Goal: Task Accomplishment & Management: Manage account settings

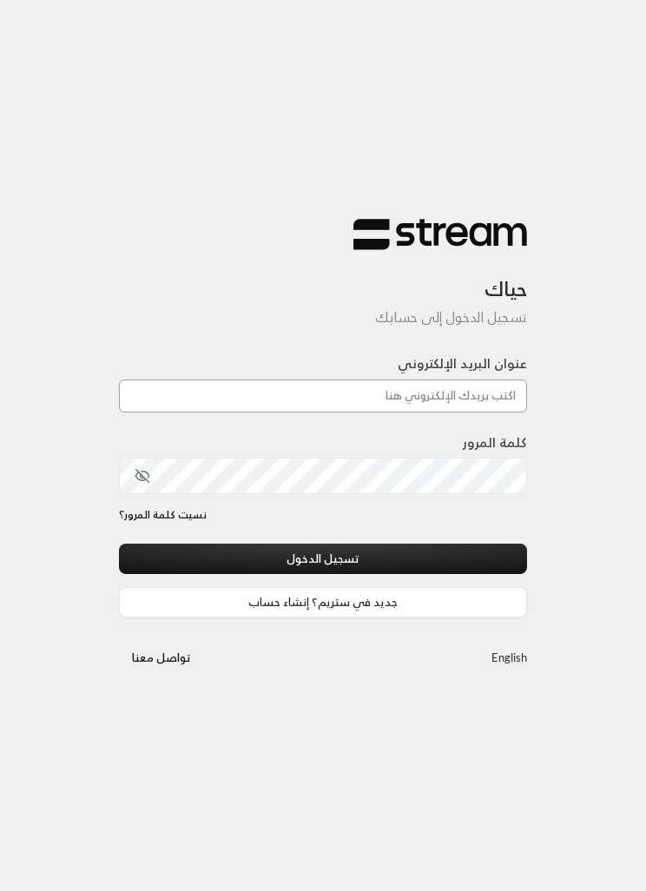
click at [491, 399] on input "عنوان البريد الإلكتروني" at bounding box center [323, 395] width 408 height 33
click at [572, 413] on div "حياك تسجيل الدخول إلى حسابك عنوان البريد الإلكتروني كلمة المرور نسيت كلمة المرو…" at bounding box center [323, 445] width 646 height 891
click at [483, 406] on input "عنوان البريد الإلكتروني" at bounding box center [323, 395] width 408 height 33
type input "[EMAIL_ADDRESS][DOMAIN_NAME]"
click at [469, 562] on button "تسجيل الدخول" at bounding box center [323, 559] width 408 height 30
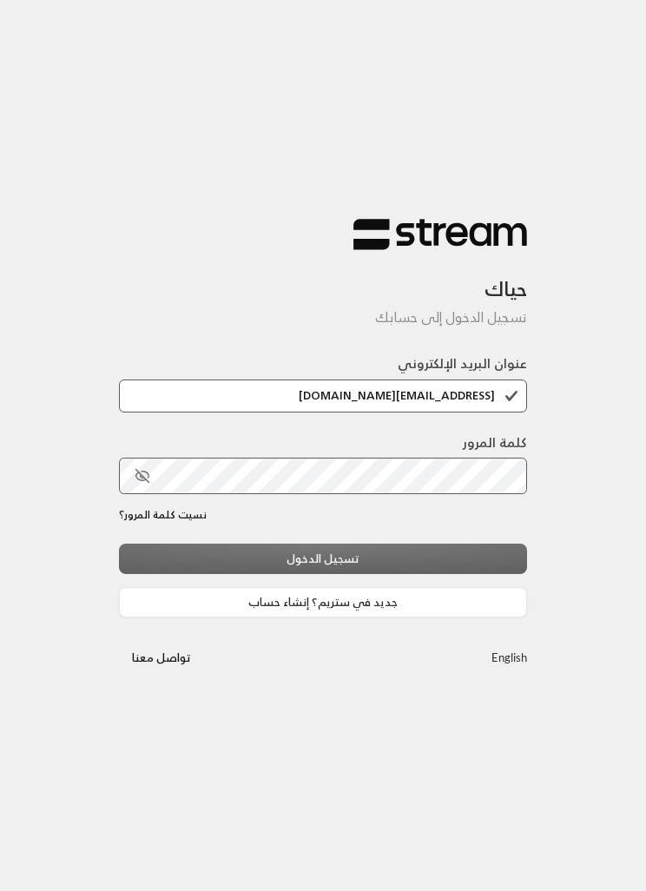
click at [234, 553] on div "تسجيل الدخول جديد في ستريم؟ إنشاء حساب" at bounding box center [323, 580] width 408 height 73
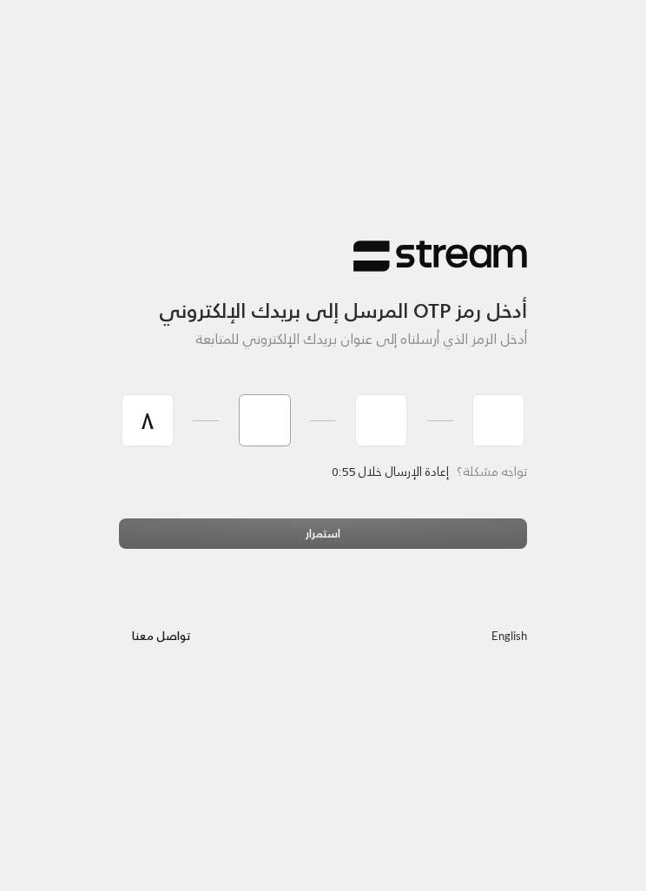
type input "8"
type input "9"
type input "7"
type input "9"
click at [460, 529] on div "استمرار" at bounding box center [323, 539] width 408 height 43
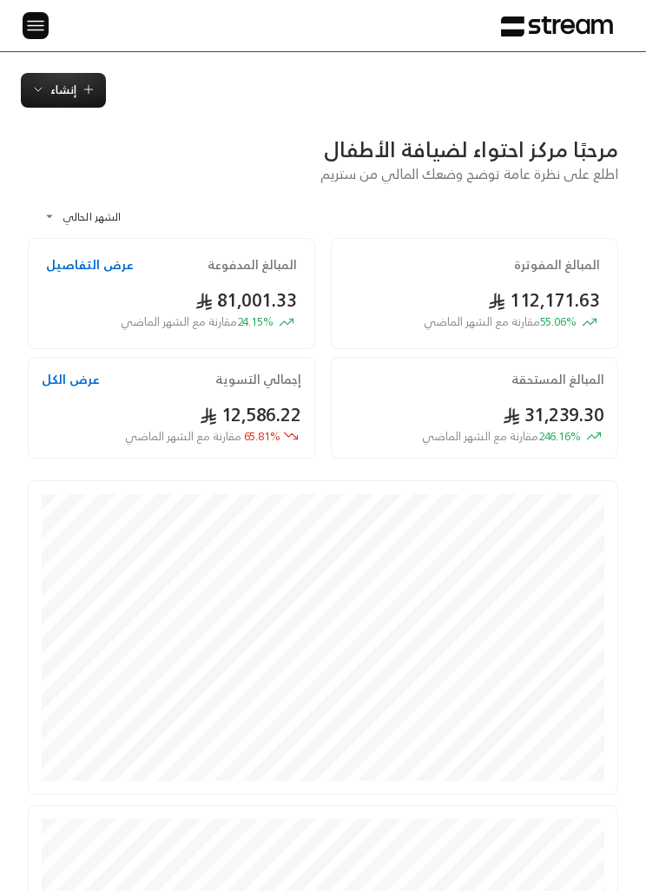
click at [41, 36] on img at bounding box center [35, 26] width 21 height 22
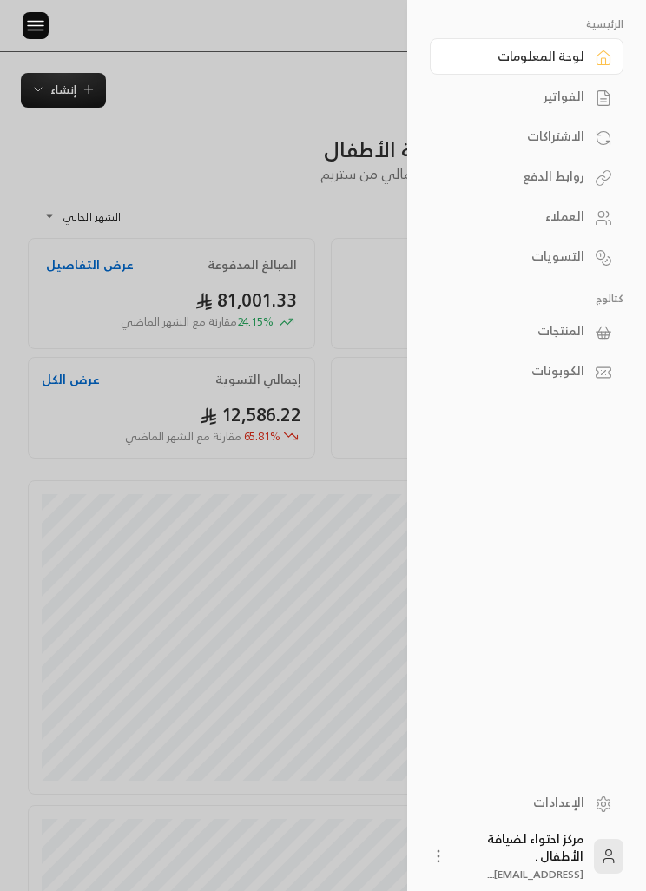
click at [578, 97] on div "الفواتير" at bounding box center [518, 96] width 133 height 17
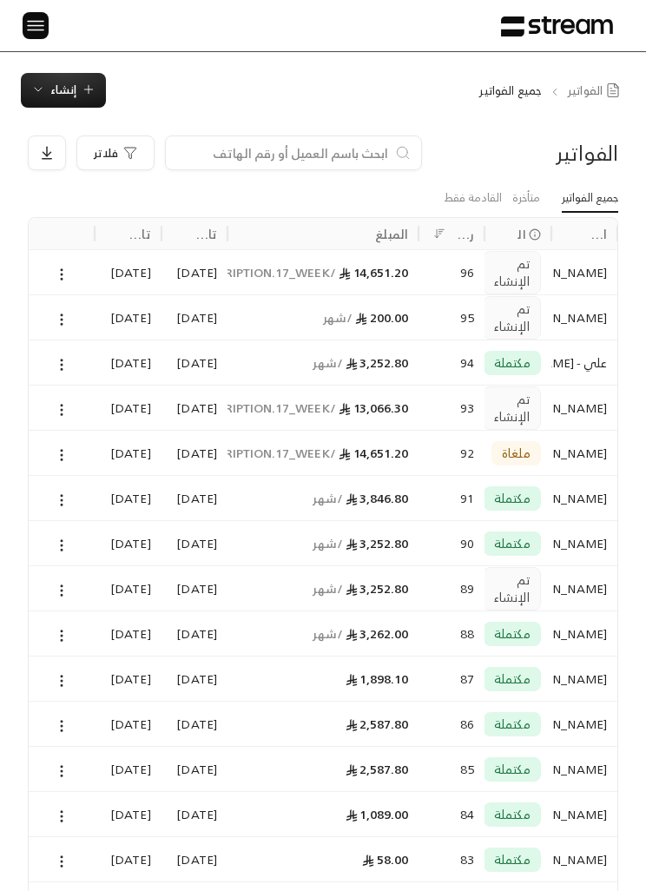
click at [57, 92] on span "إنشاء" at bounding box center [63, 90] width 26 height 20
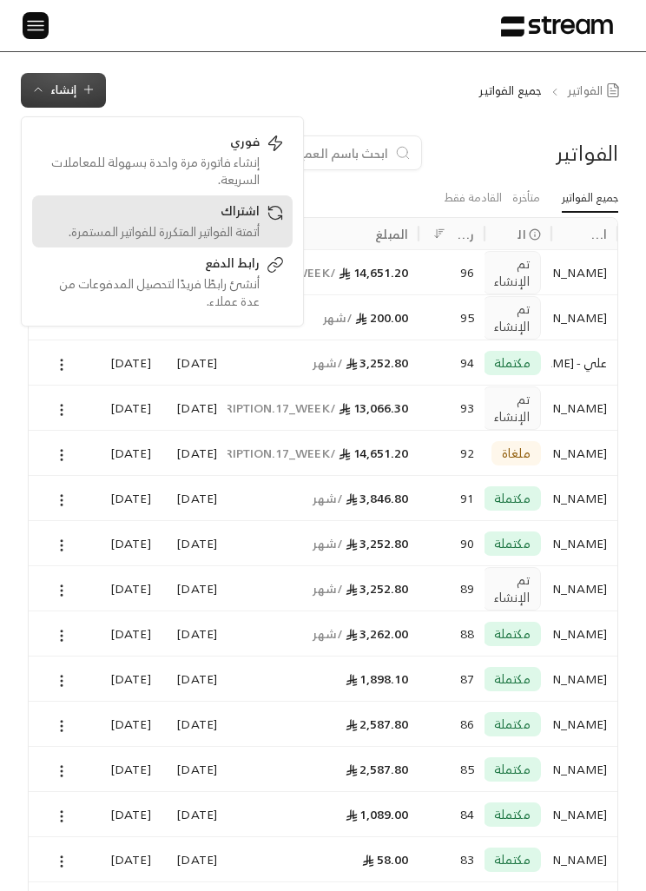
click at [152, 222] on div "اشتراك" at bounding box center [150, 212] width 219 height 21
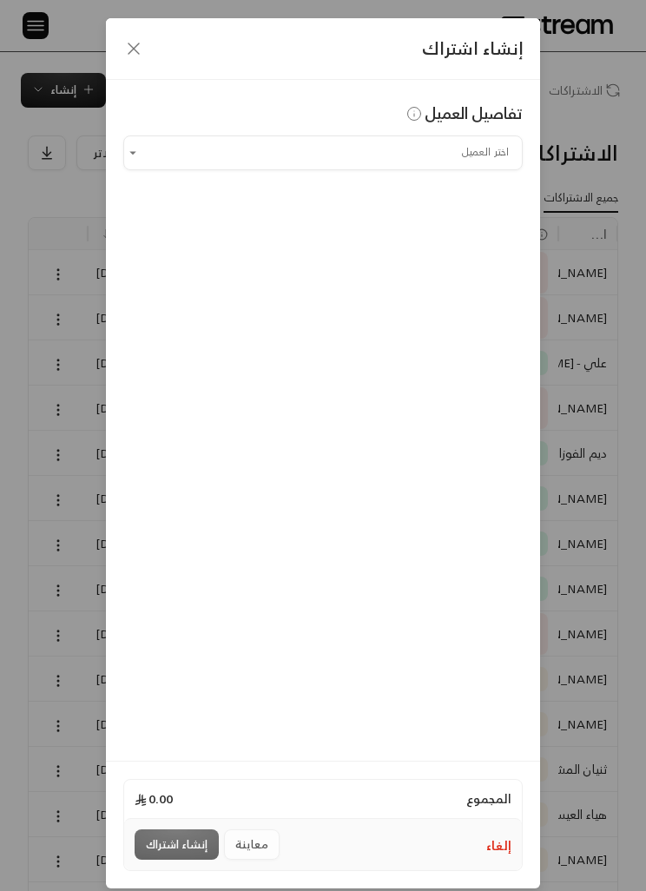
click at [486, 147] on input "اختر العميل" at bounding box center [322, 152] width 399 height 29
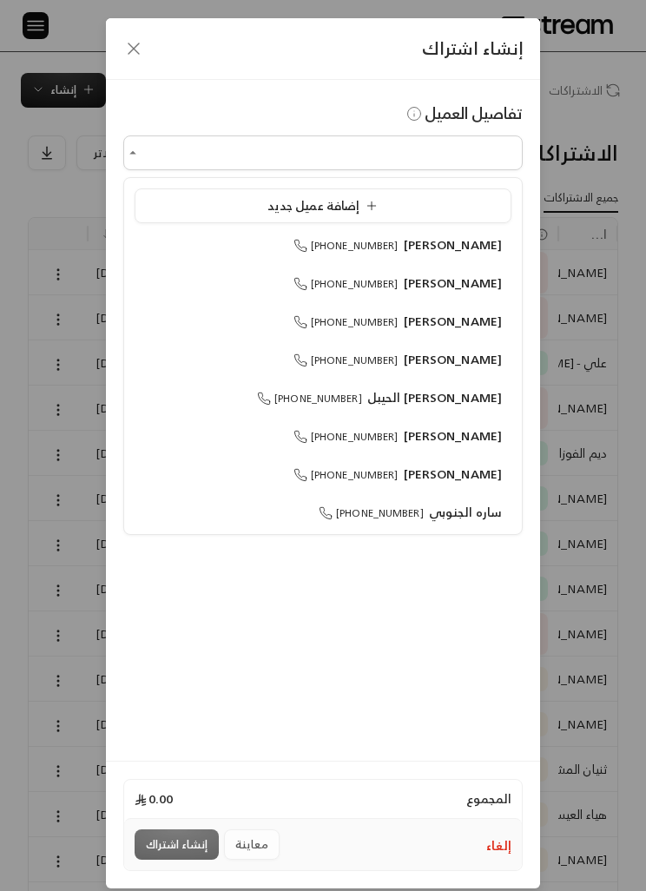
click at [479, 399] on span "[PERSON_NAME] الحيبل" at bounding box center [434, 397] width 135 height 22
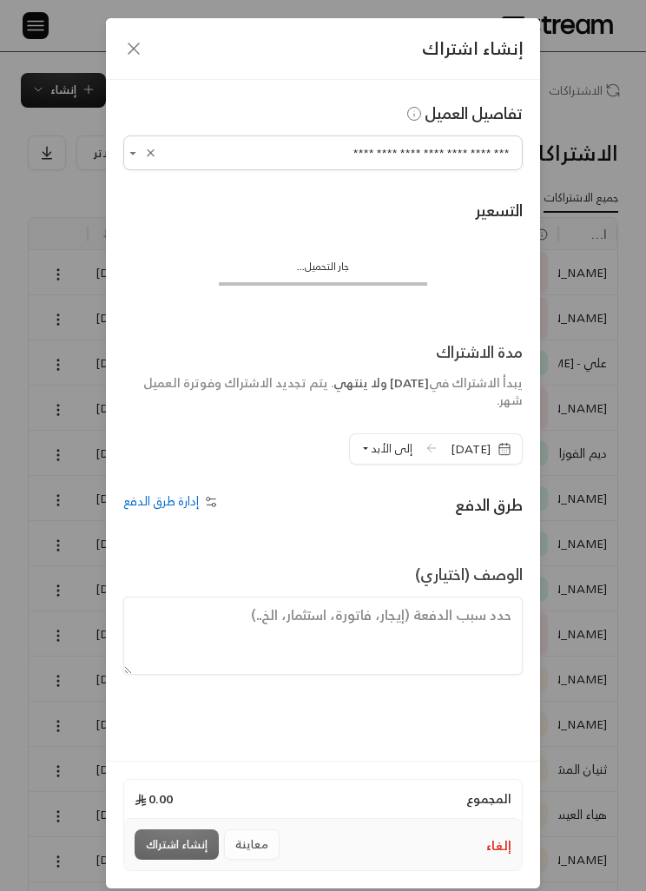
type input "**********"
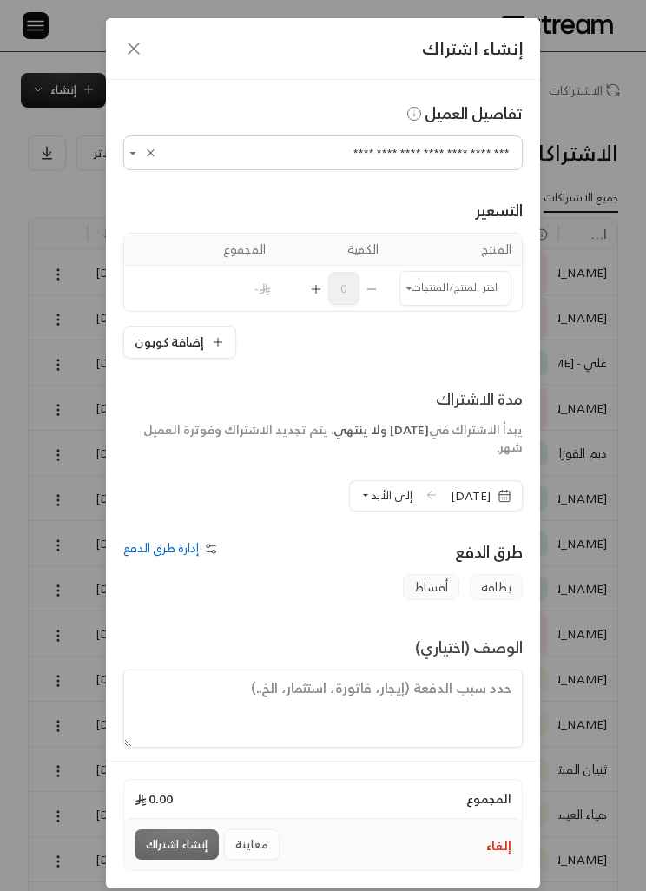
click at [458, 296] on input "اختر العميل" at bounding box center [455, 288] width 112 height 29
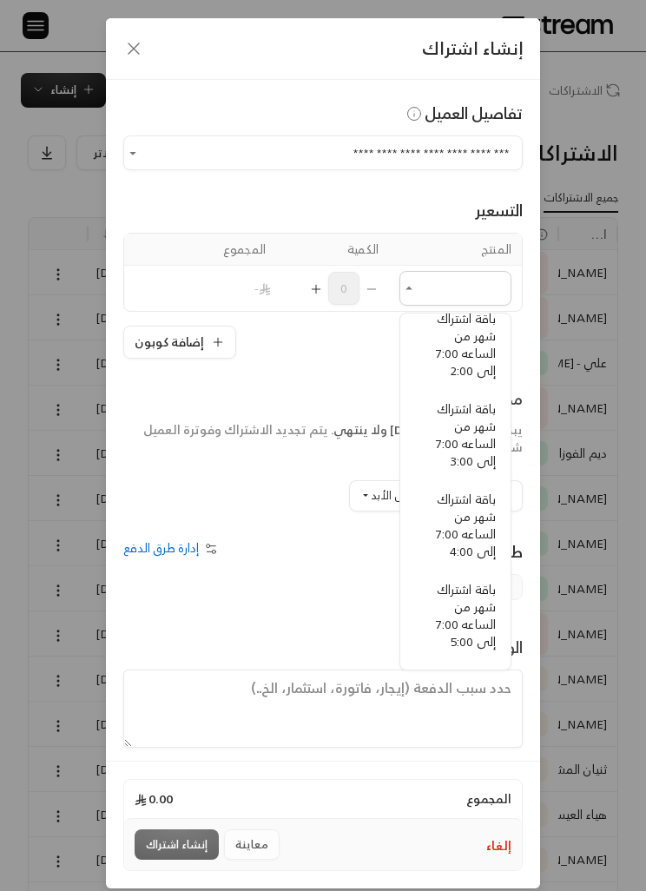
scroll to position [168, -2]
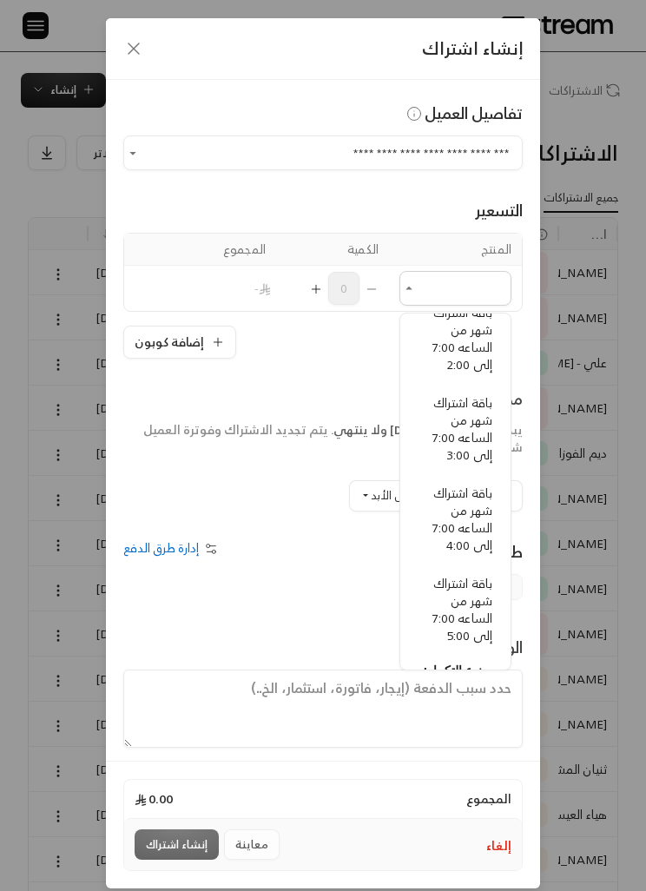
click at [459, 356] on span "باقة اشتراك شهر من الساعه 7:00 إلى 2:00" at bounding box center [462, 338] width 60 height 74
type input "**********"
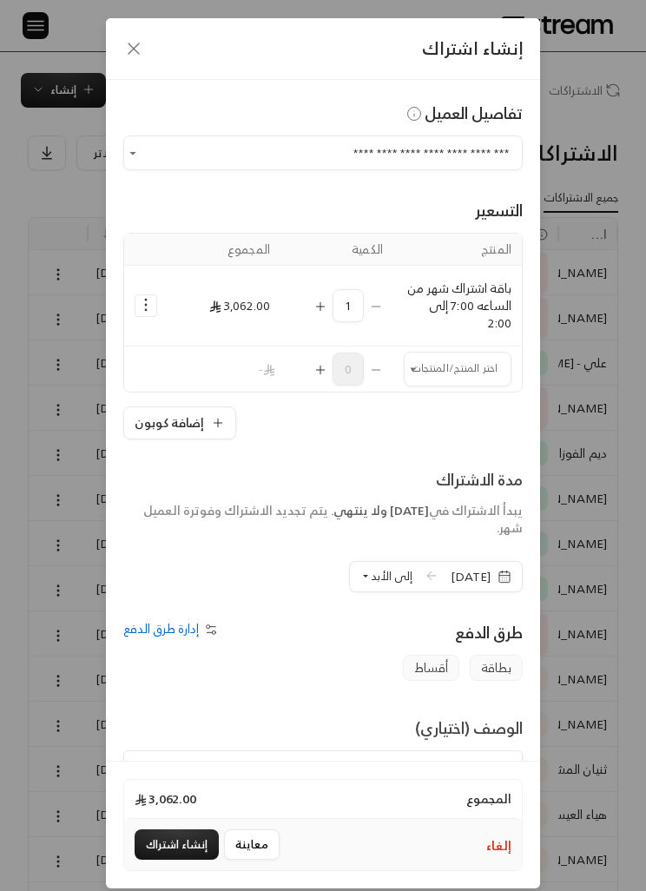
click at [425, 360] on input "اختر العميل" at bounding box center [458, 368] width 108 height 29
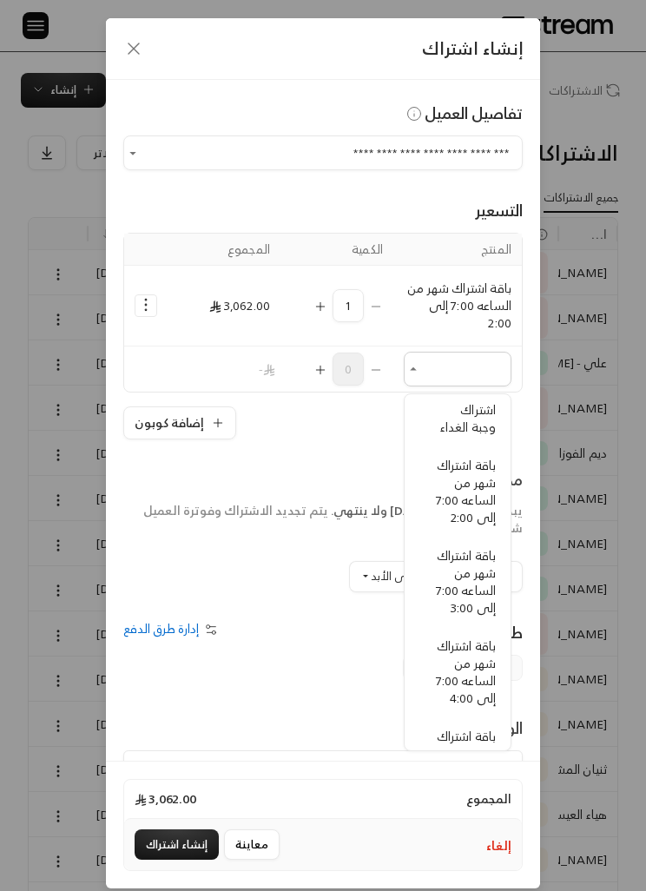
scroll to position [96, -3]
click at [483, 497] on span "باقة اشتراك شهر من الساعه 7:00 إلى 2:00" at bounding box center [464, 490] width 60 height 74
type input "**********"
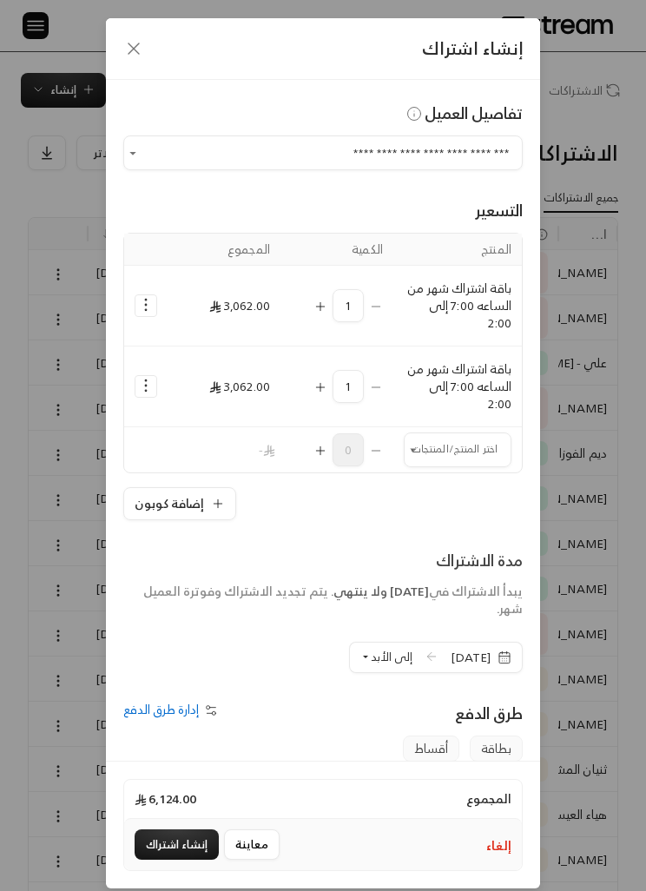
click at [458, 449] on input "اختر العميل" at bounding box center [458, 449] width 108 height 29
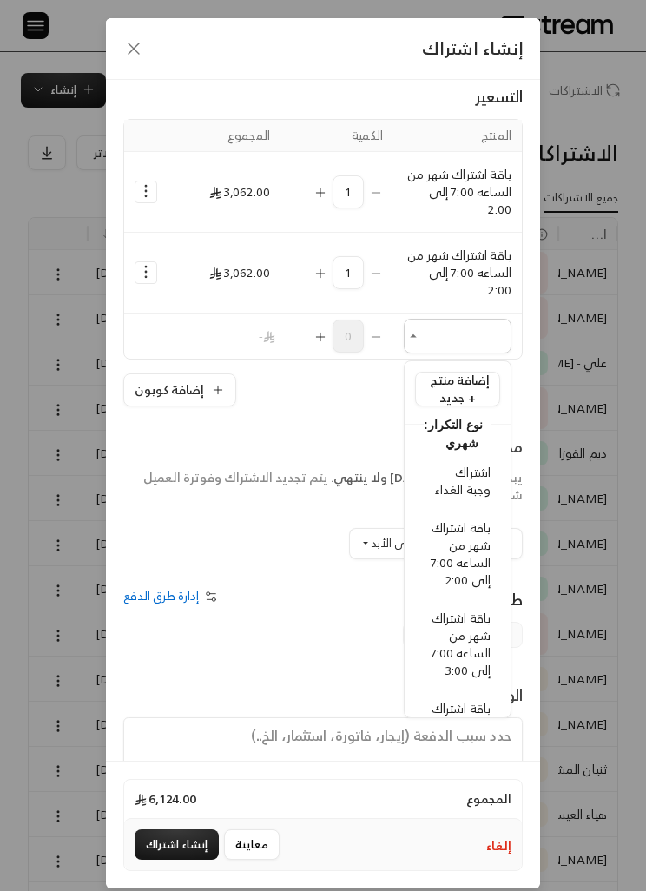
scroll to position [113, 0]
click at [479, 483] on span "اشتراك وجبة الغداء" at bounding box center [463, 481] width 56 height 39
type input "**********"
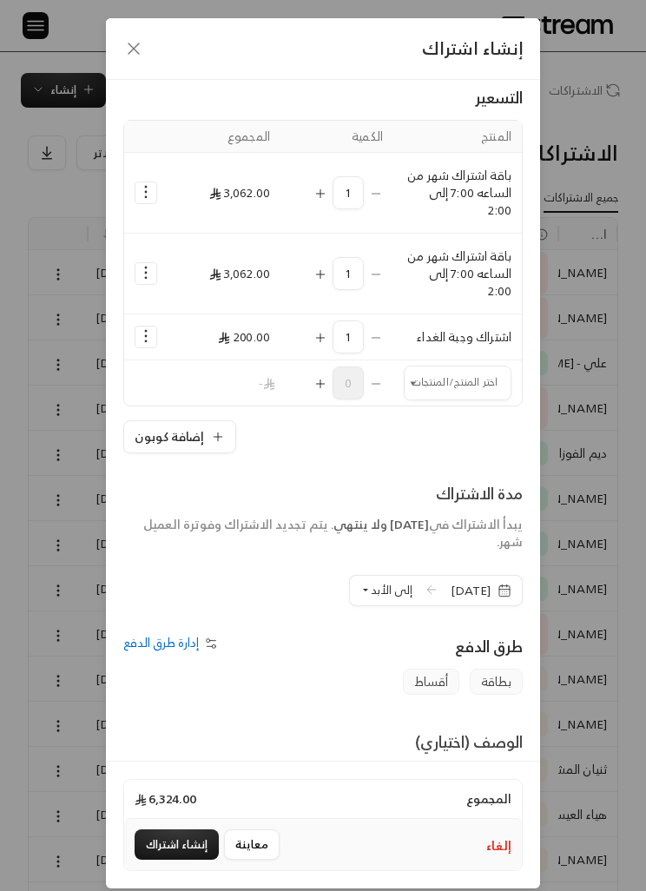
click at [468, 391] on input "اختر العميل" at bounding box center [458, 382] width 108 height 29
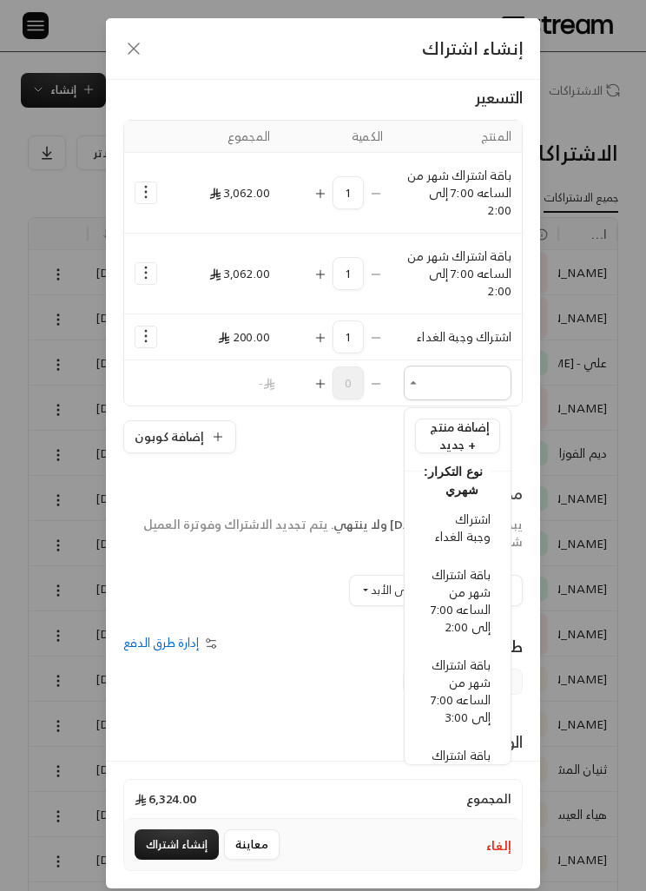
click at [480, 532] on span "اشتراك وجبة الغداء" at bounding box center [463, 527] width 56 height 39
type input "**********"
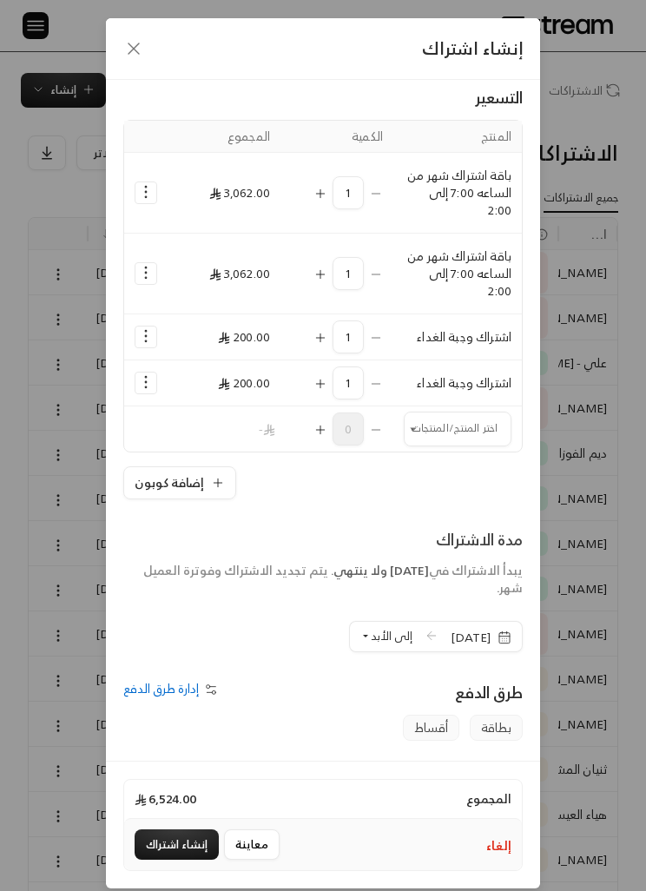
click at [145, 188] on icon "Selected Products" at bounding box center [145, 191] width 17 height 17
click at [221, 229] on span "إضافة كوبون" at bounding box center [216, 236] width 57 height 18
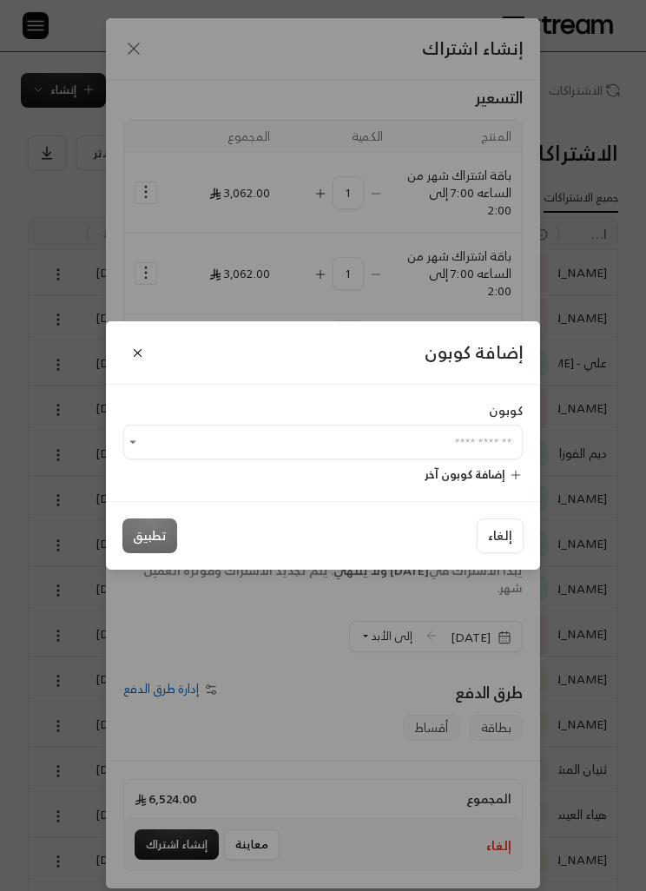
click at [493, 443] on input "اختر العميل" at bounding box center [322, 442] width 399 height 29
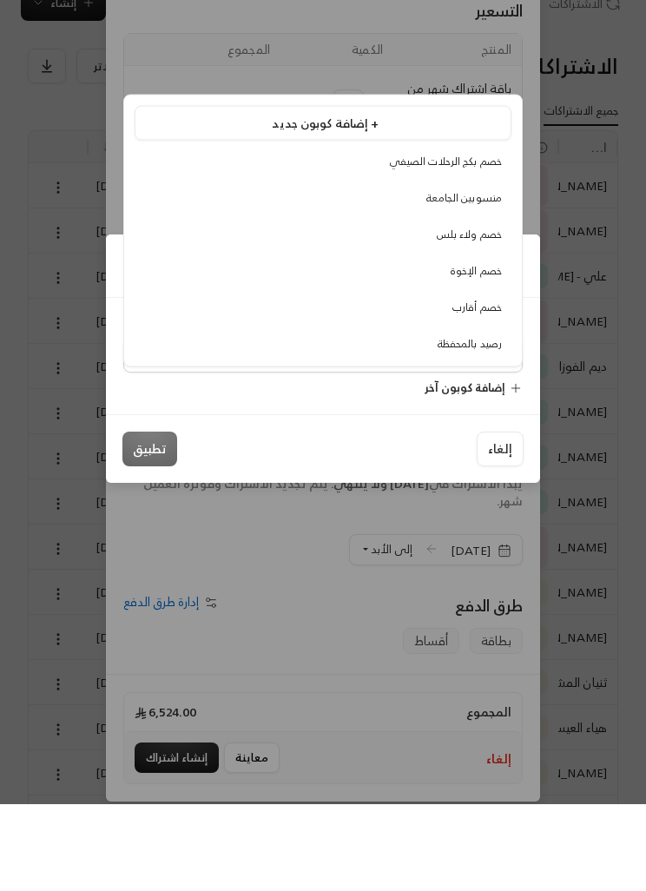
click at [476, 348] on span "خصم الإخوة" at bounding box center [476, 357] width 51 height 18
type input "**********"
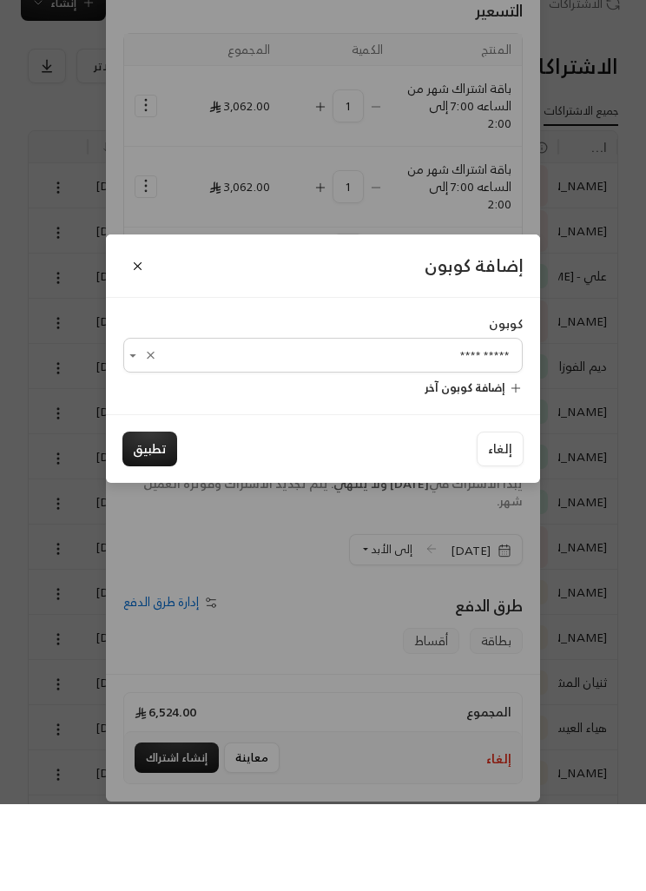
click at [160, 518] on button "تطبيق" at bounding box center [149, 535] width 55 height 35
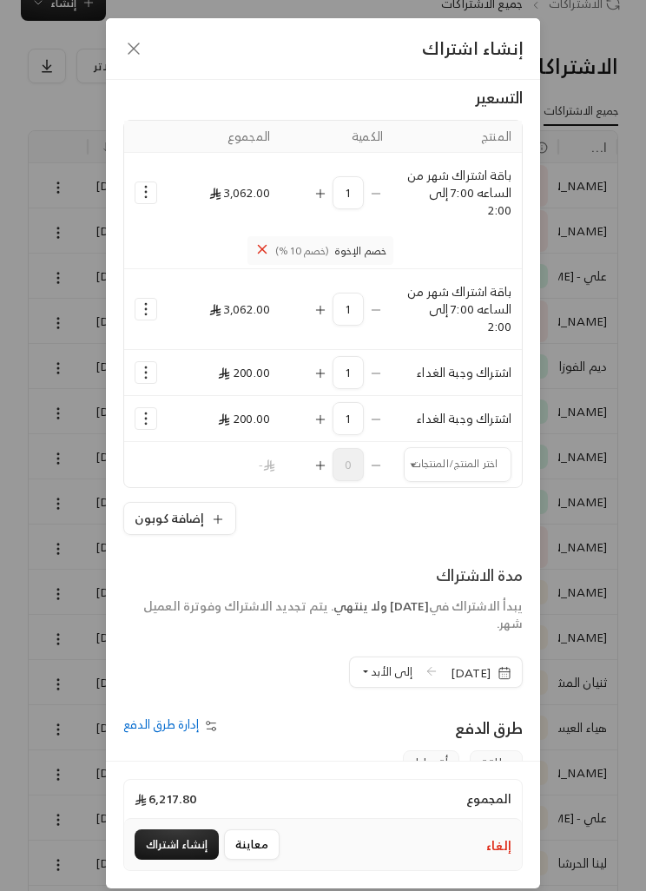
click at [137, 317] on icon "Selected Products" at bounding box center [145, 308] width 17 height 17
click at [226, 343] on span "إضافة كوبون" at bounding box center [216, 352] width 57 height 18
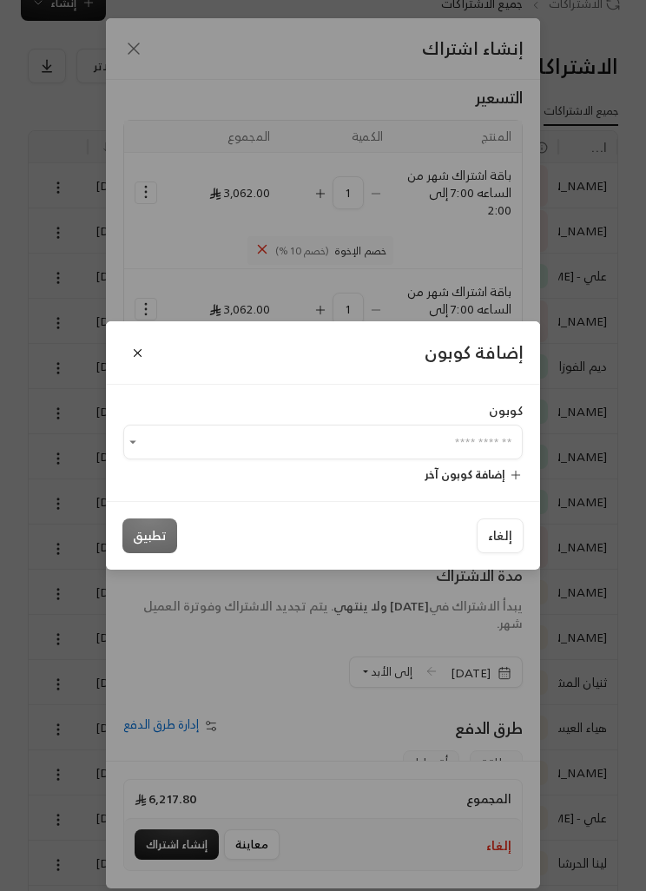
click at [474, 485] on span "إضافة كوبون آخر" at bounding box center [465, 475] width 81 height 20
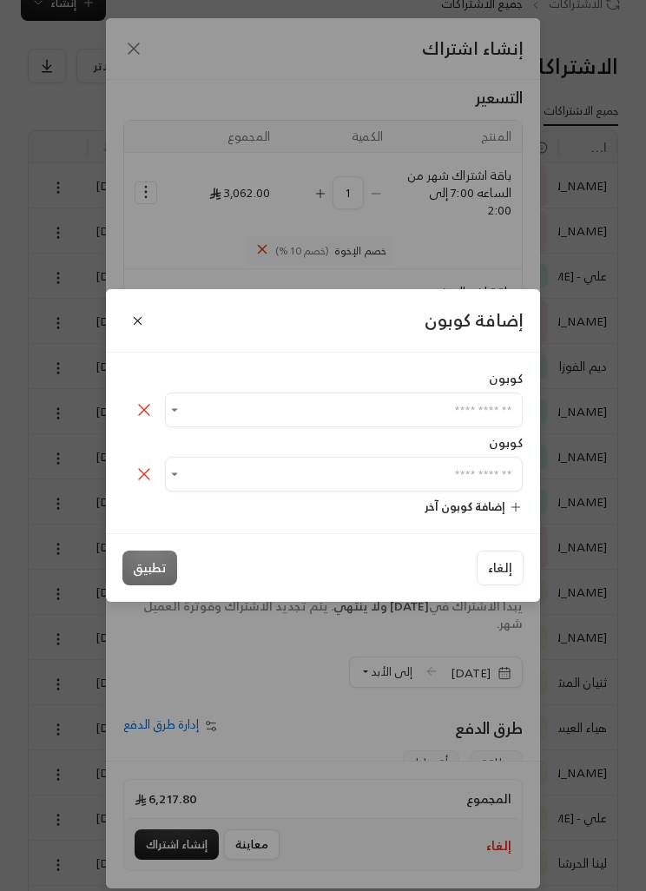
click at [148, 485] on icon at bounding box center [144, 474] width 21 height 21
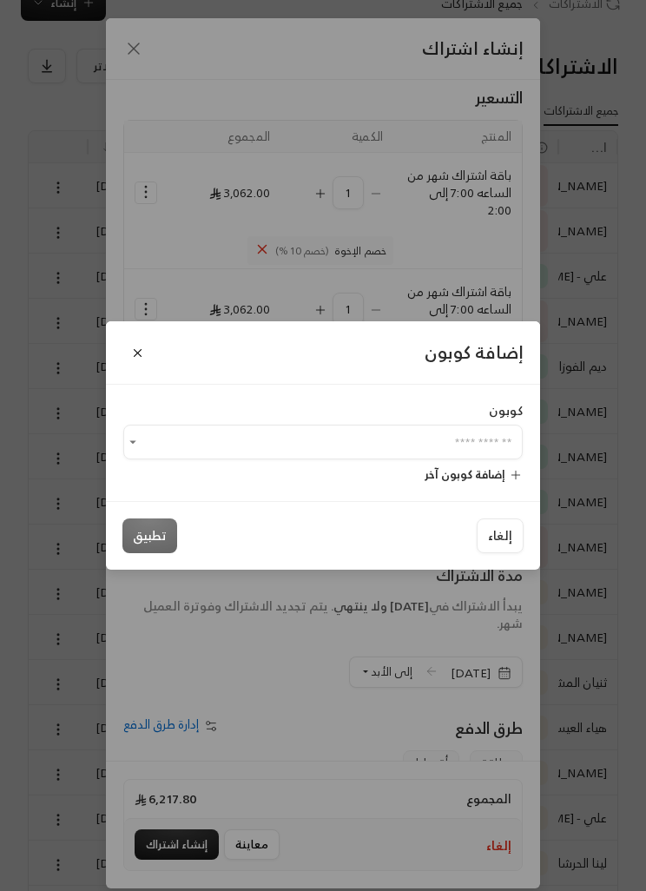
click at [263, 457] on input "اختر العميل" at bounding box center [322, 442] width 399 height 29
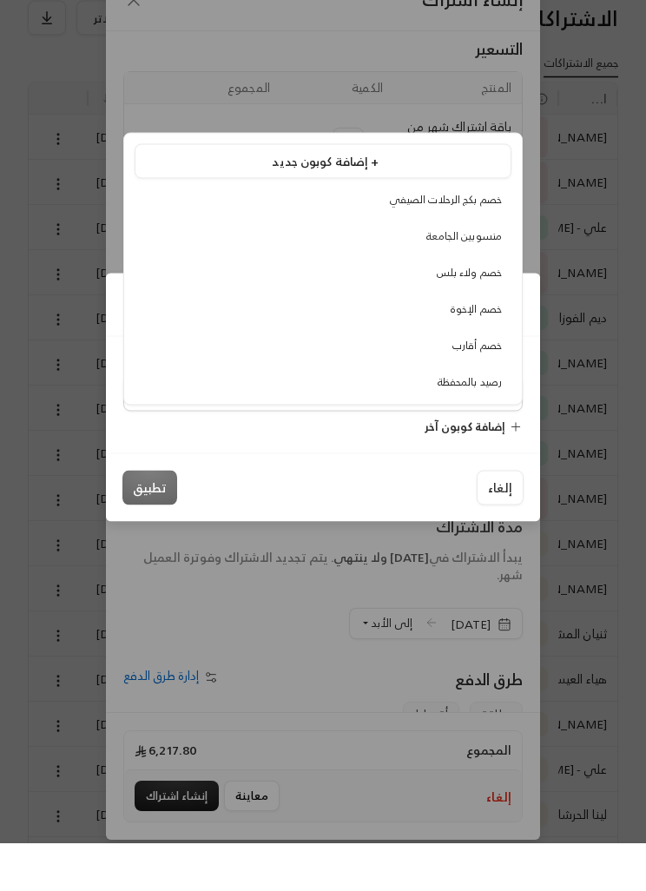
click at [478, 312] on span "خصم ولاء بلس" at bounding box center [469, 321] width 65 height 18
type input "**********"
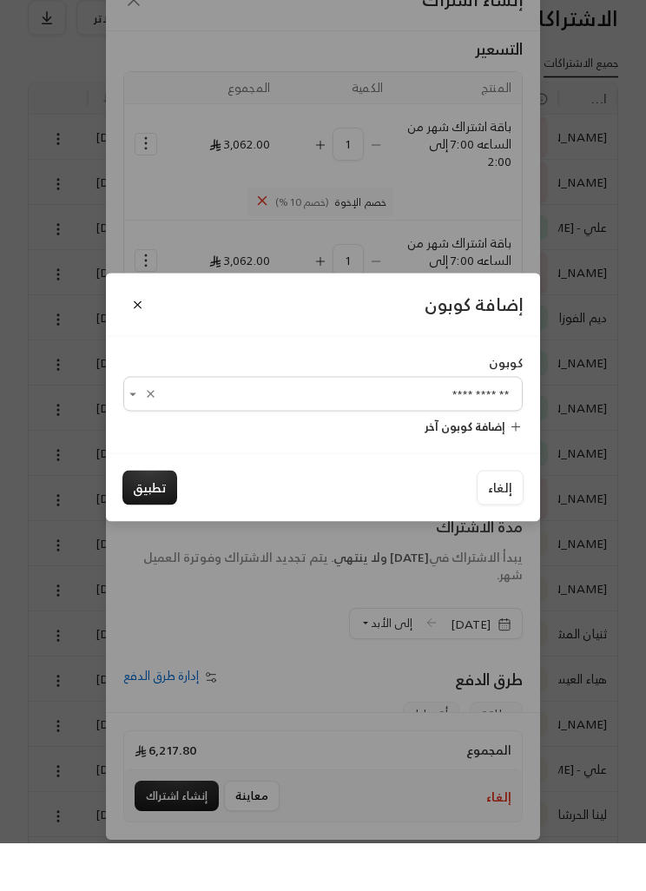
click at [156, 518] on button "تطبيق" at bounding box center [149, 535] width 55 height 35
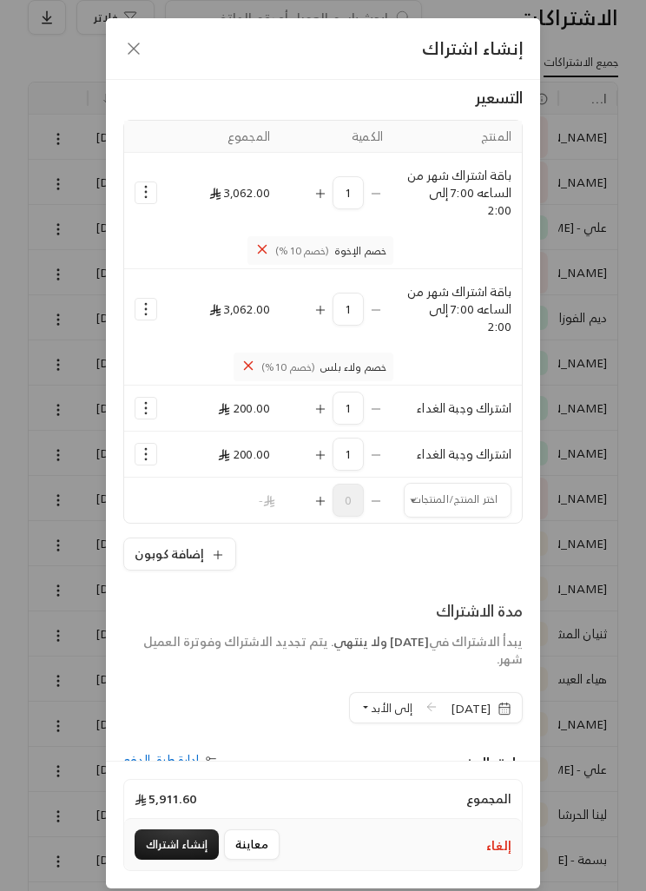
click at [371, 713] on span "إلى الأبد" at bounding box center [392, 708] width 42 height 20
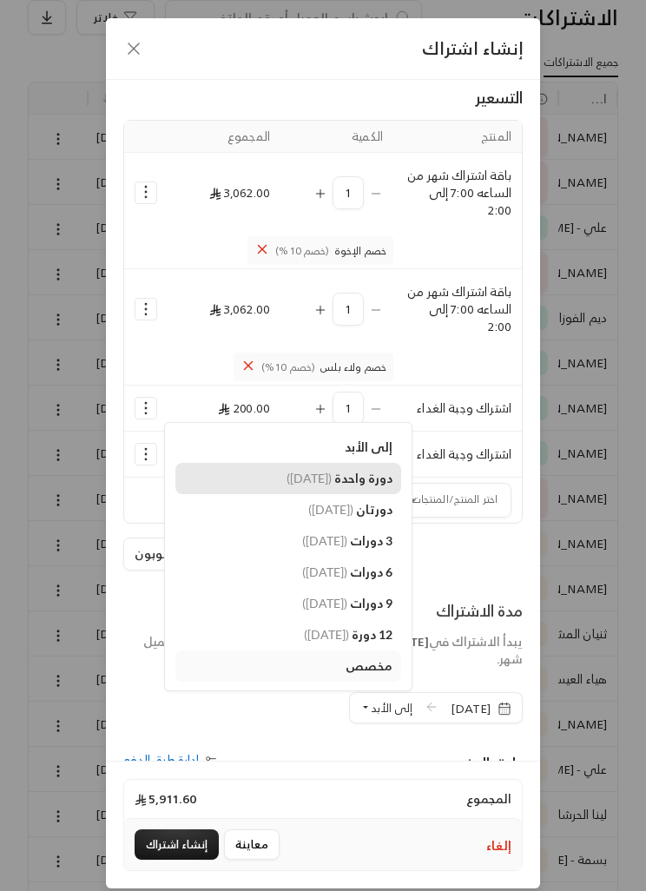
click at [335, 485] on span "دورة واحدة" at bounding box center [363, 478] width 58 height 15
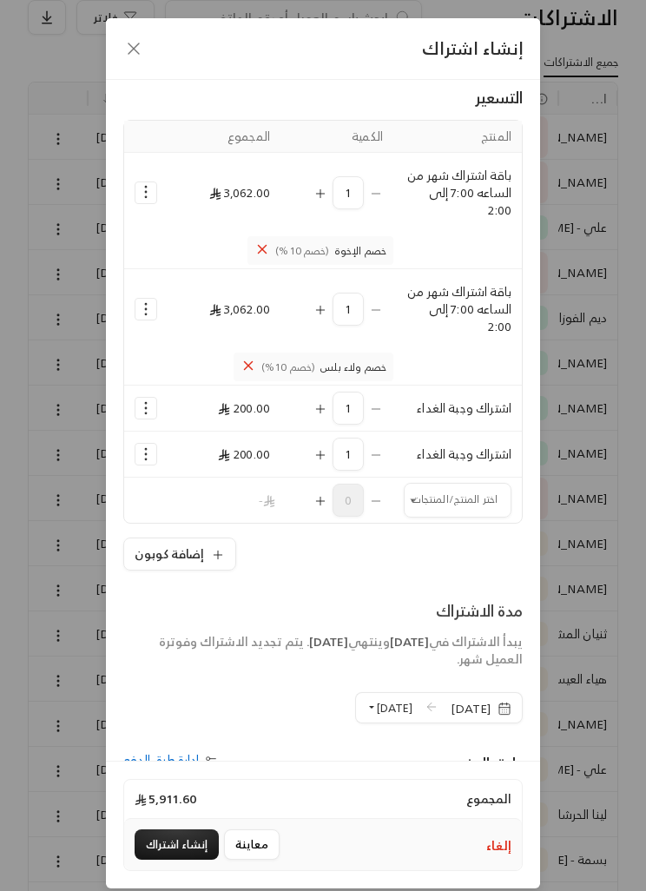
click at [495, 714] on span "[DATE]" at bounding box center [481, 708] width 61 height 17
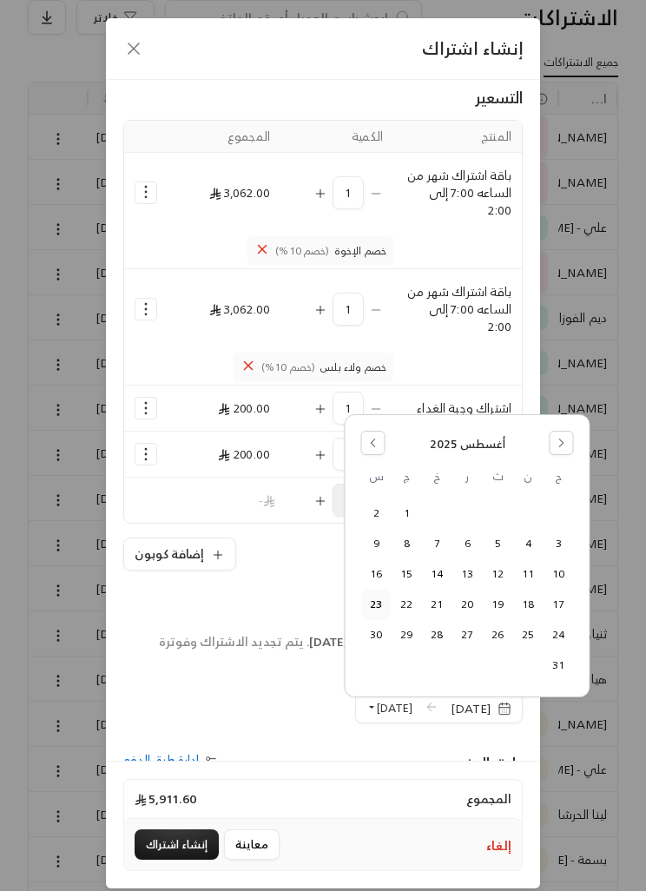
click at [563, 630] on button "24" at bounding box center [558, 635] width 29 height 29
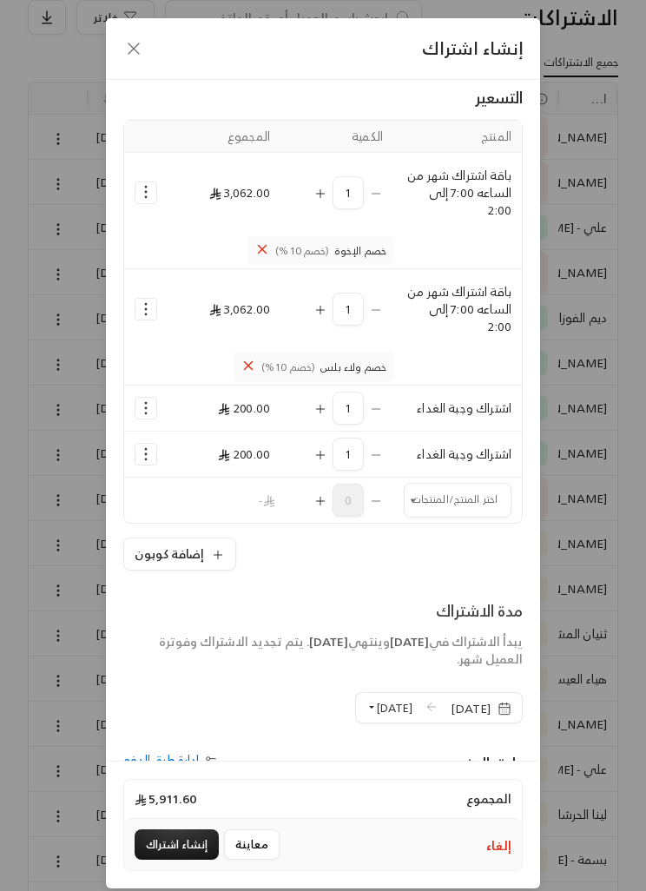
click at [191, 860] on button "إنشاء اشتراك" at bounding box center [177, 844] width 84 height 30
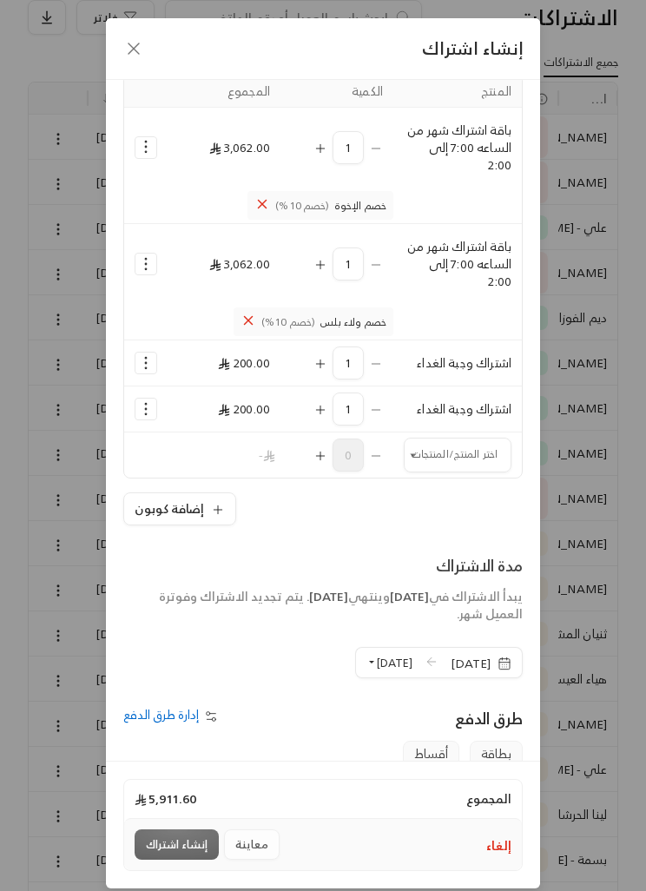
scroll to position [194, 0]
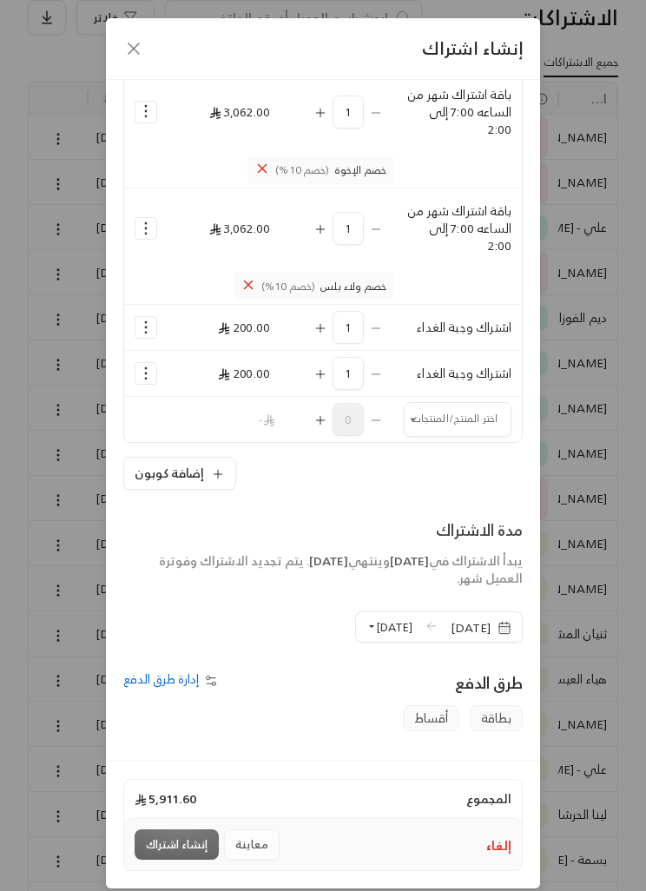
click at [186, 860] on div "معاينة إنشاء اشتراك" at bounding box center [210, 844] width 150 height 30
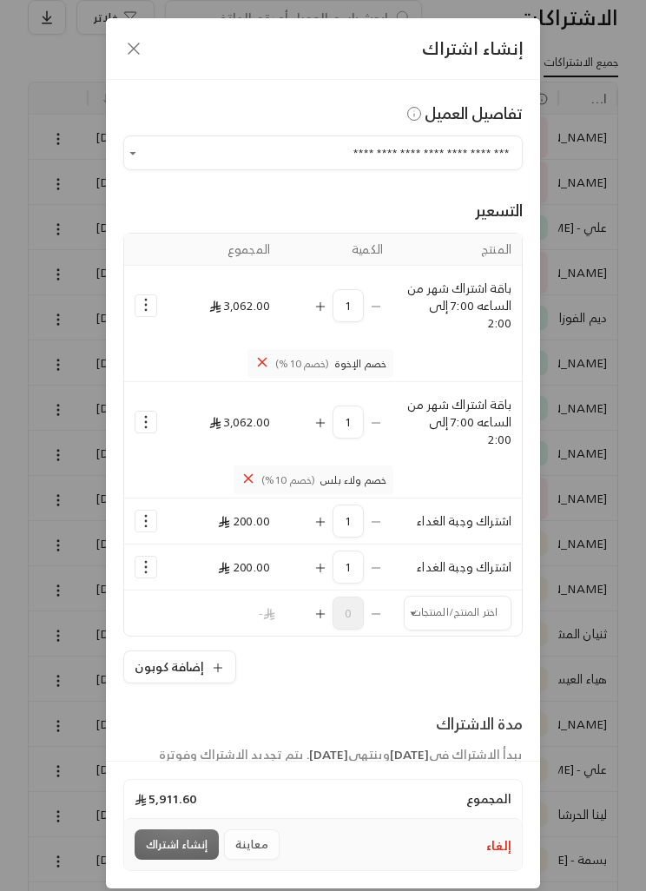
scroll to position [0, 0]
click at [193, 860] on button "إنشاء اشتراك" at bounding box center [177, 844] width 84 height 30
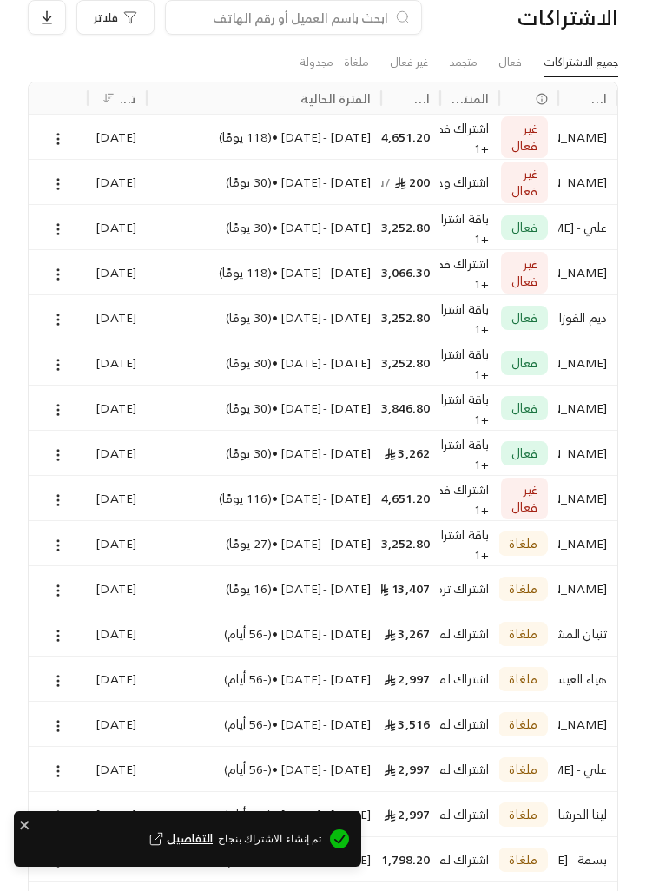
scroll to position [3, 0]
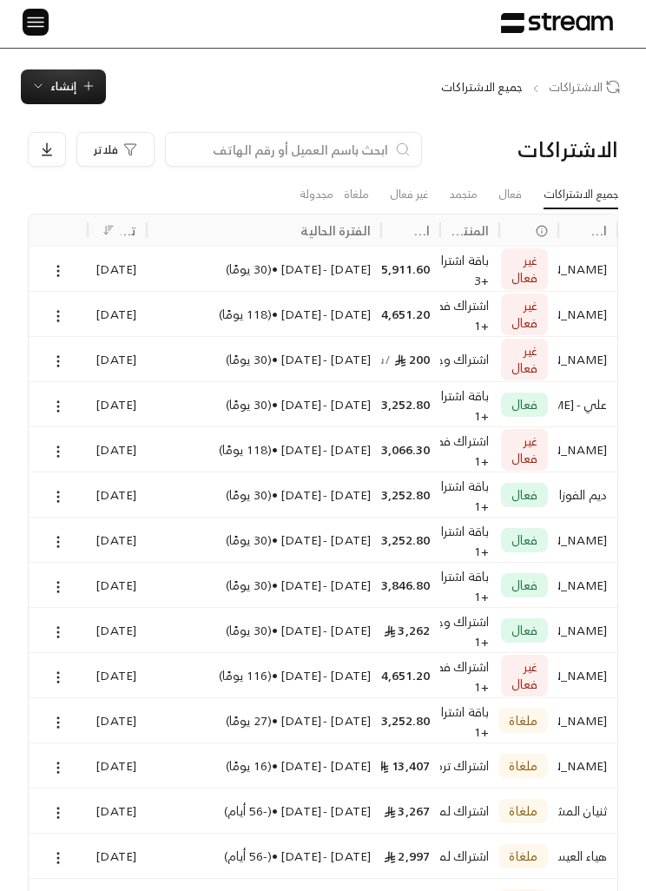
click at [54, 319] on icon at bounding box center [58, 316] width 16 height 16
click at [75, 359] on link "عرض" at bounding box center [76, 360] width 41 height 30
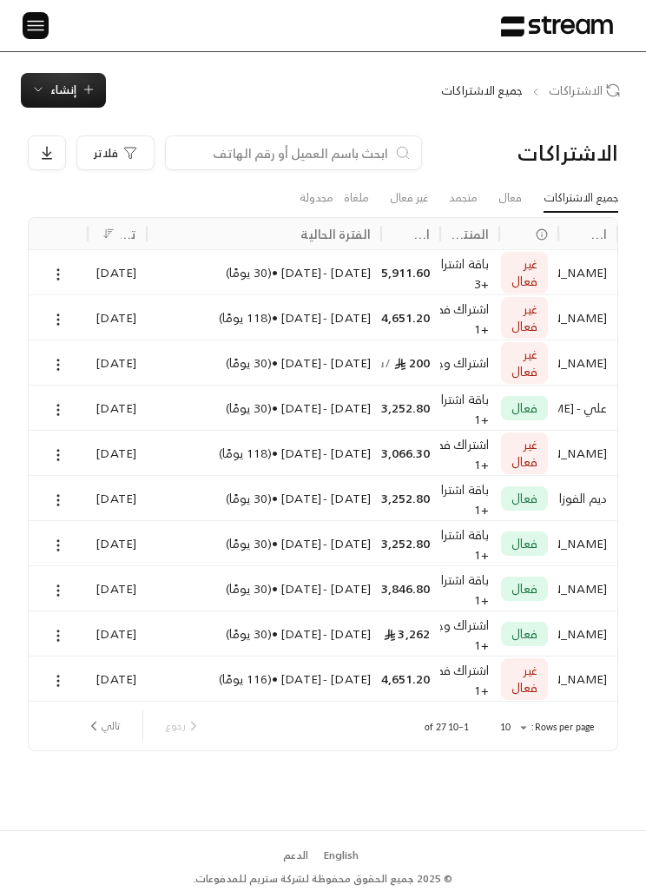
click at [63, 670] on button at bounding box center [58, 680] width 19 height 20
click at [63, 717] on link "عرض" at bounding box center [76, 724] width 41 height 30
